Goal: Task Accomplishment & Management: Manage account settings

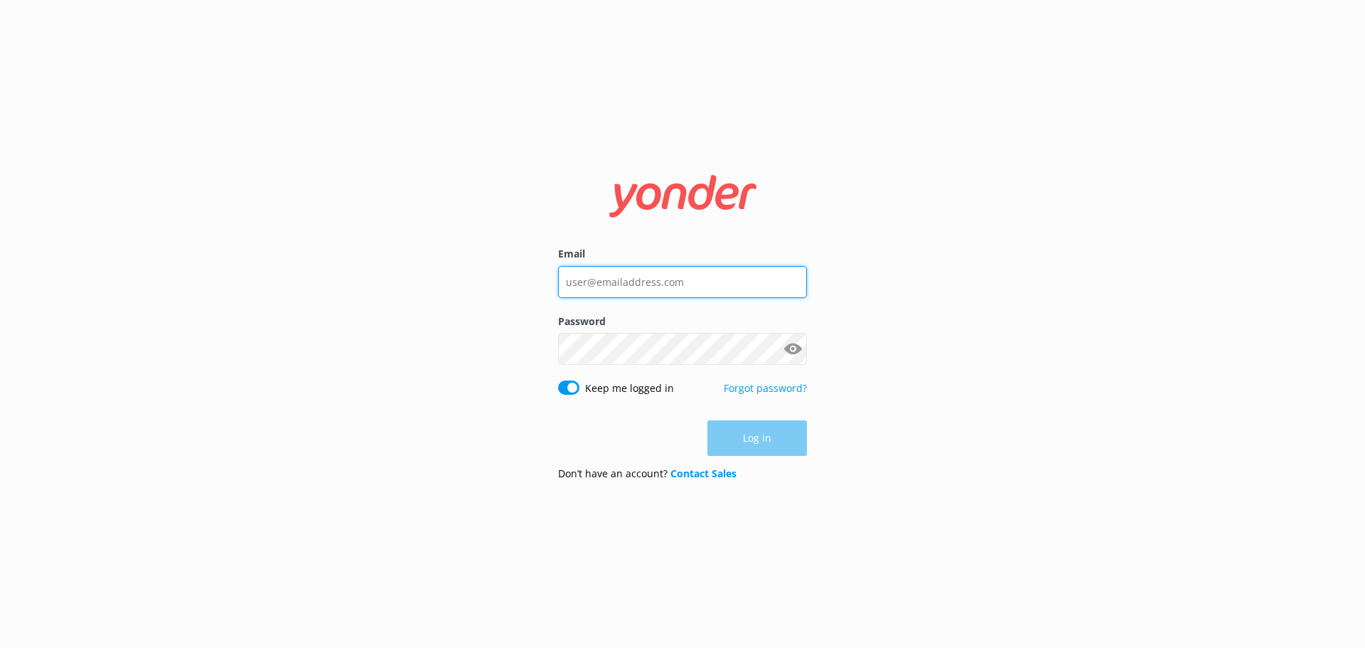
type input "[EMAIL_ADDRESS][DOMAIN_NAME]"
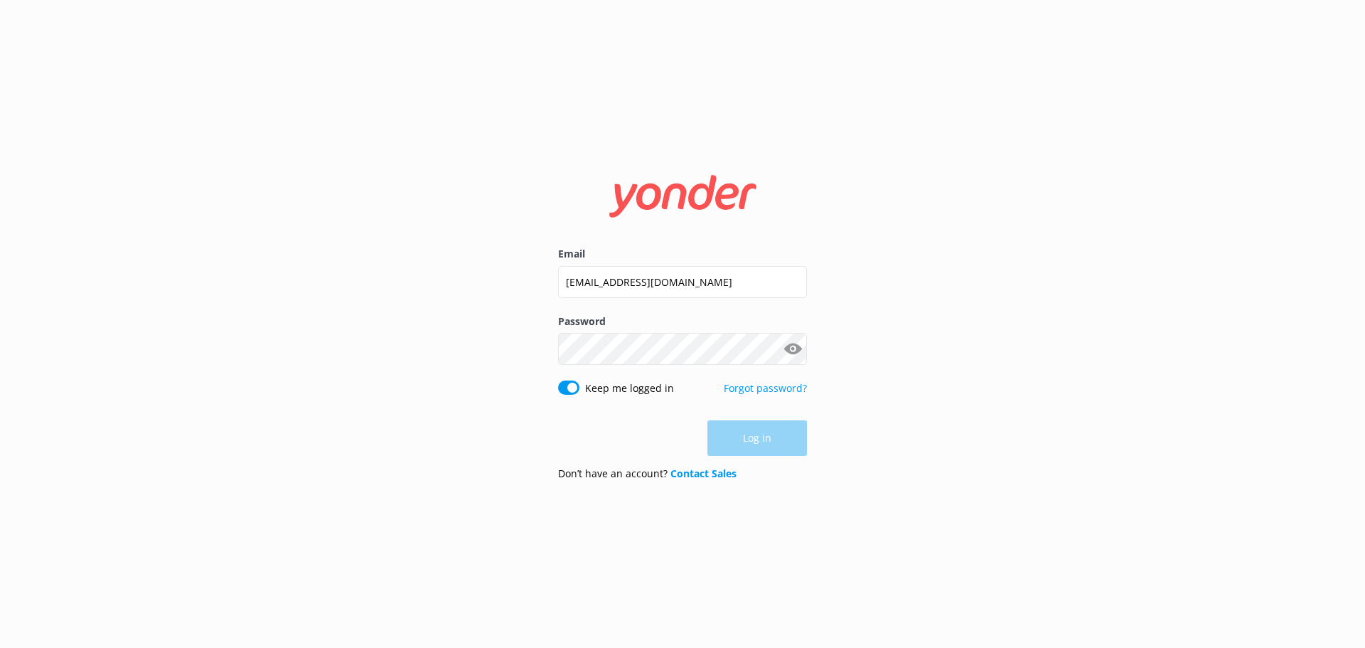
click at [756, 448] on div "Log in" at bounding box center [682, 438] width 249 height 36
click at [754, 444] on button "Log in" at bounding box center [757, 439] width 100 height 36
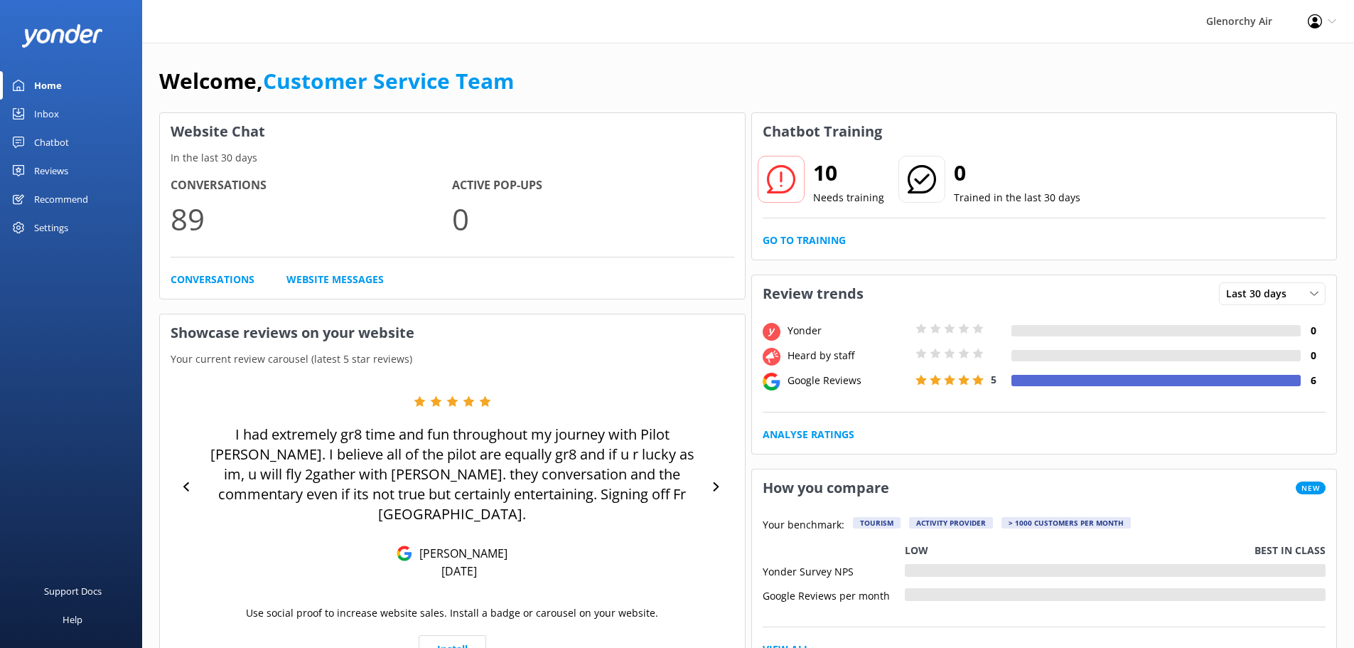
click at [50, 114] on div "Inbox" at bounding box center [46, 114] width 25 height 28
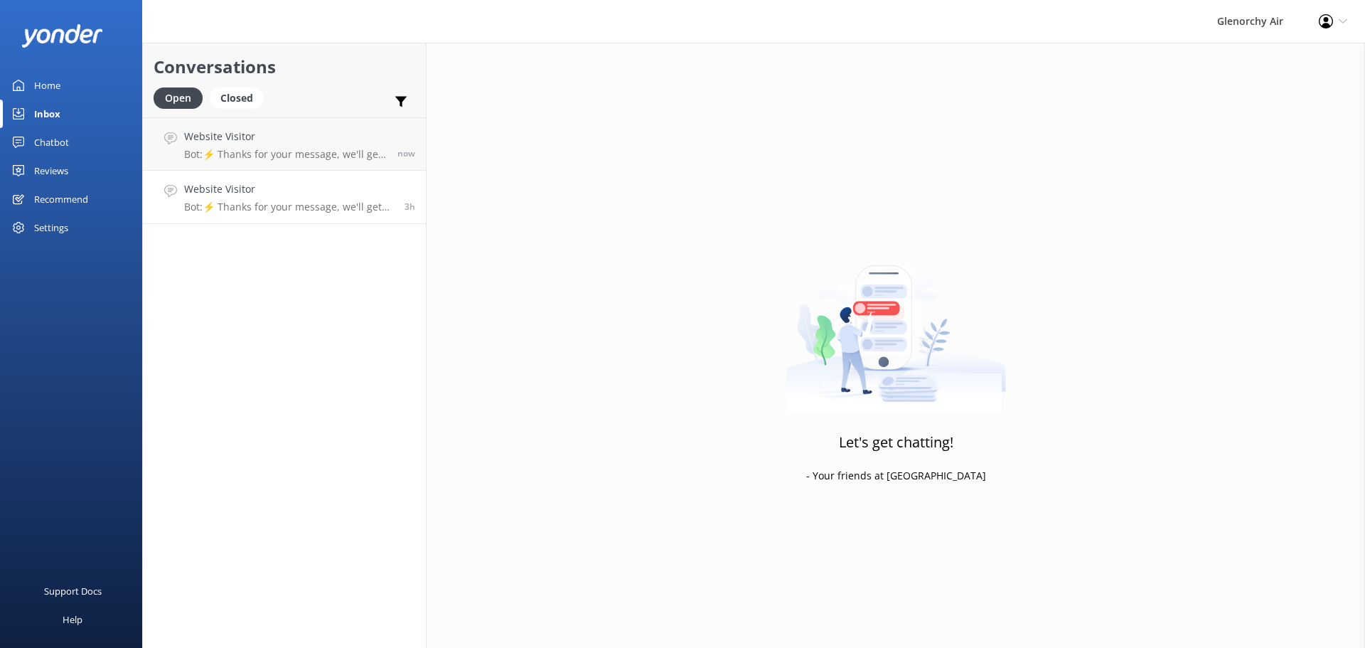
click at [338, 198] on div "Website Visitor Bot: ⚡ Thanks for your message, we'll get back to you as soon a…" at bounding box center [289, 196] width 210 height 31
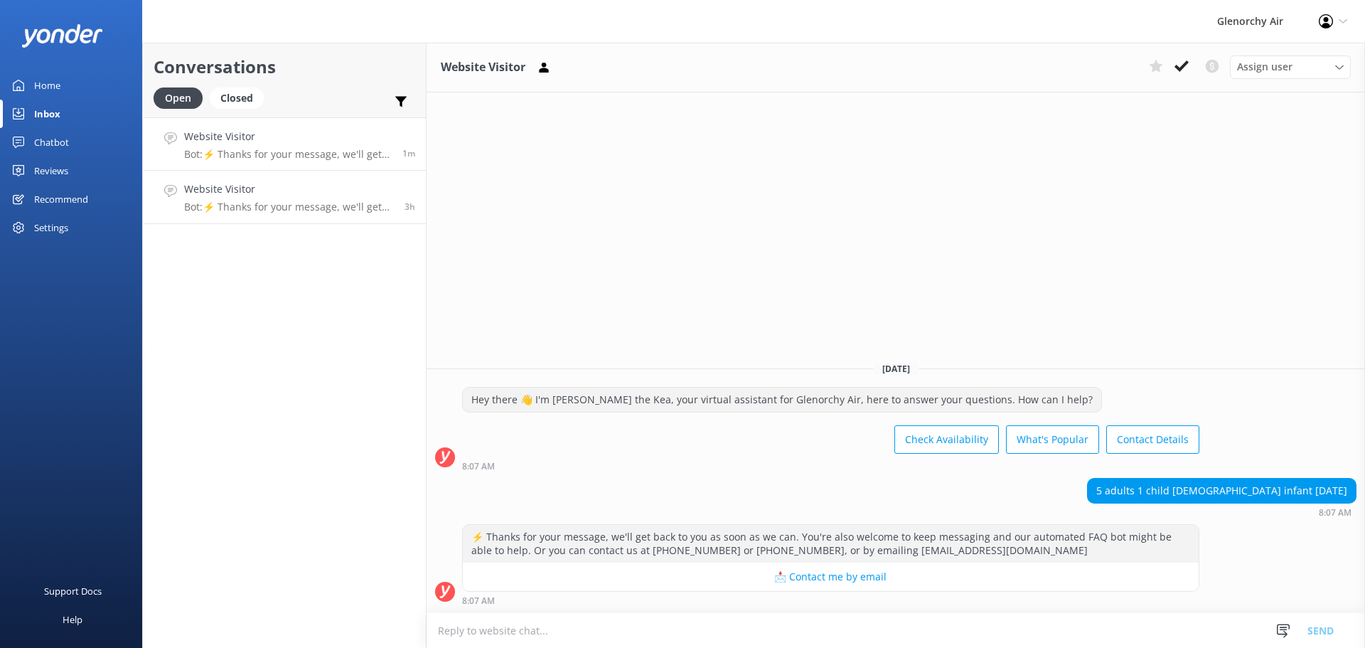
click at [321, 136] on h4 "Website Visitor" at bounding box center [288, 137] width 208 height 16
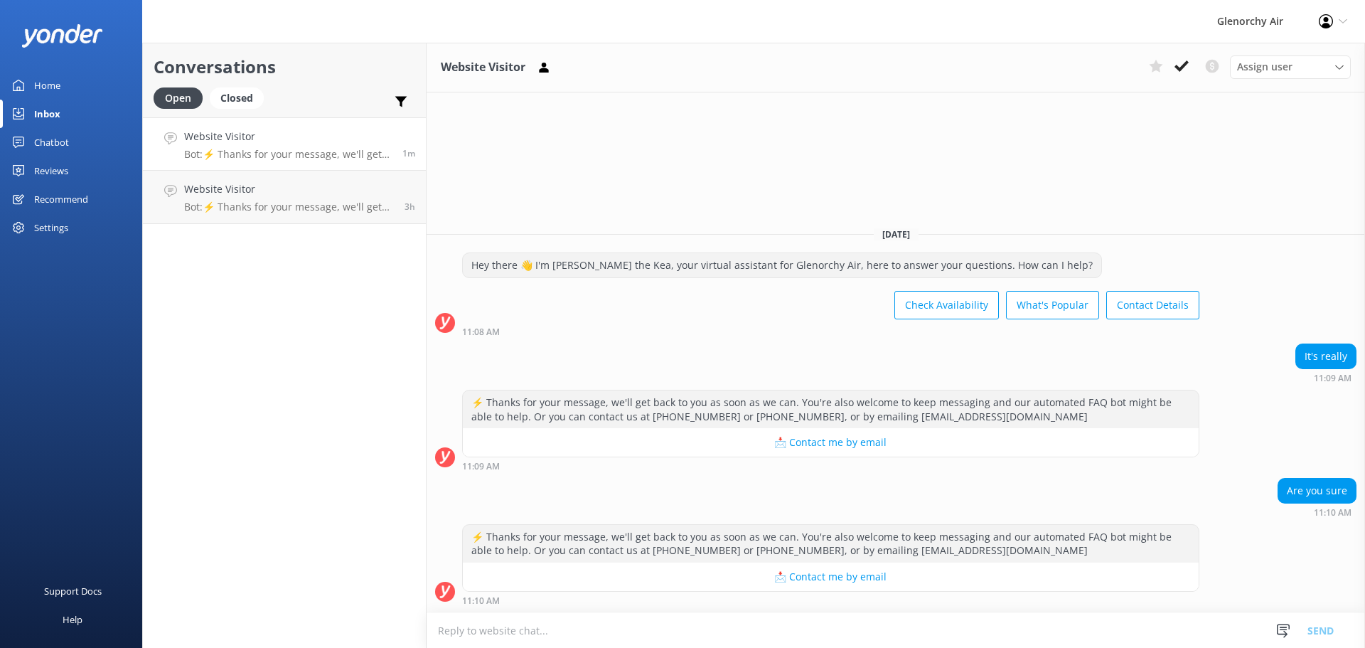
click at [50, 173] on div "Reviews" at bounding box center [51, 170] width 34 height 28
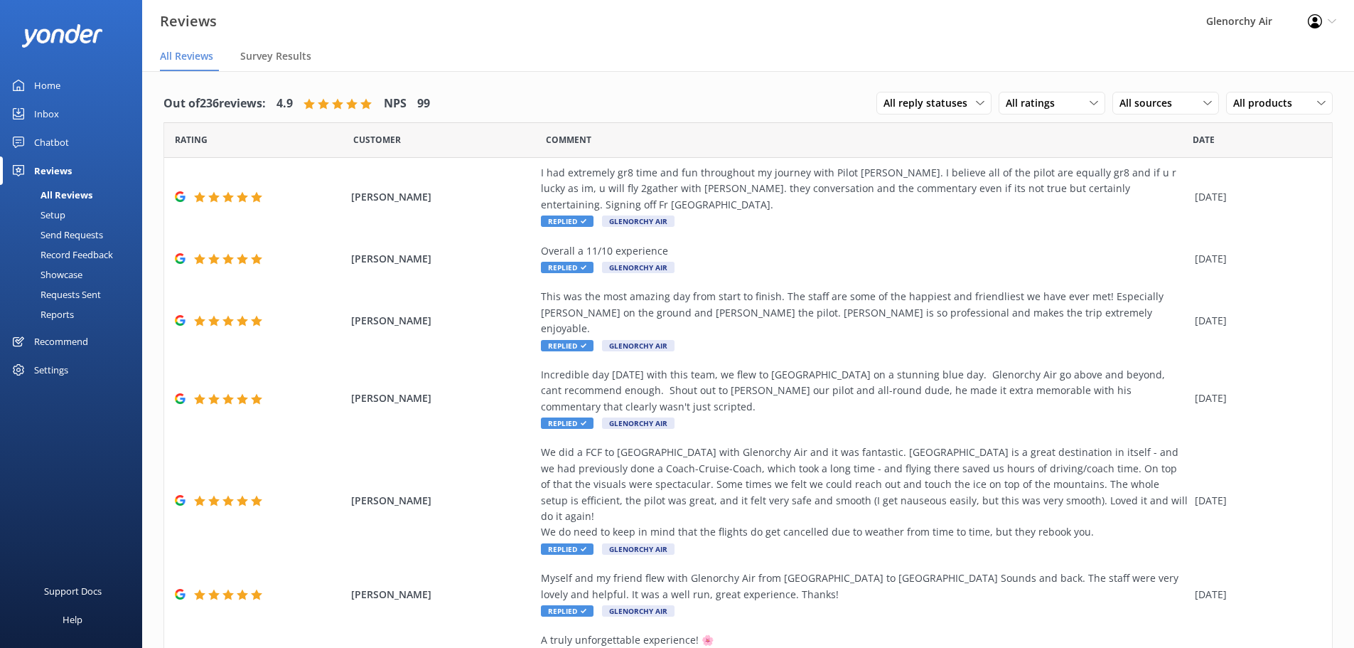
click at [46, 117] on div "Inbox" at bounding box center [46, 114] width 25 height 28
